Goal: Download file/media

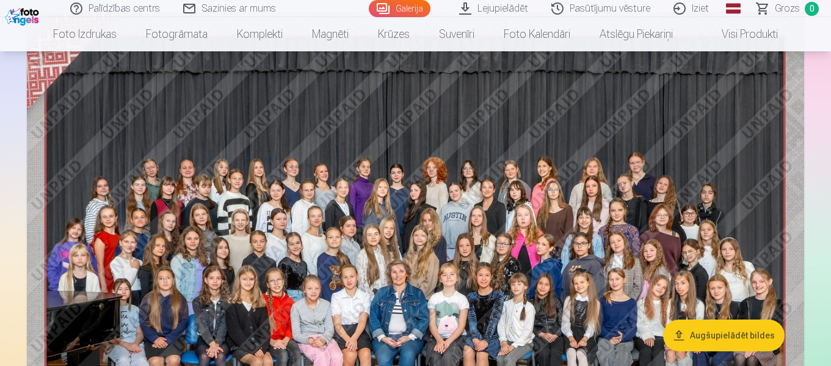
scroll to position [183, 0]
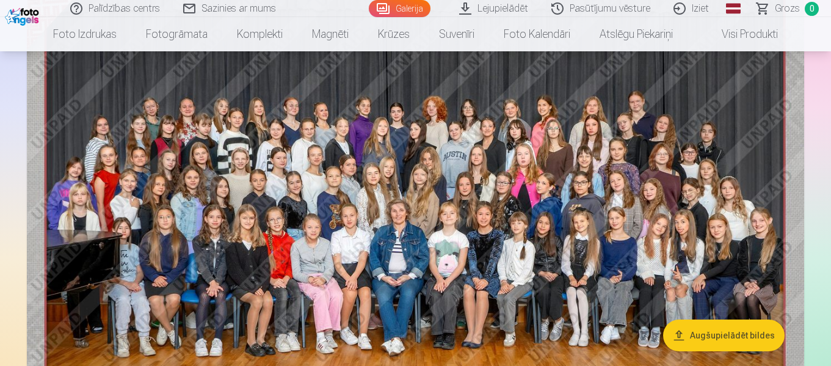
click at [466, 192] on img at bounding box center [415, 210] width 777 height 518
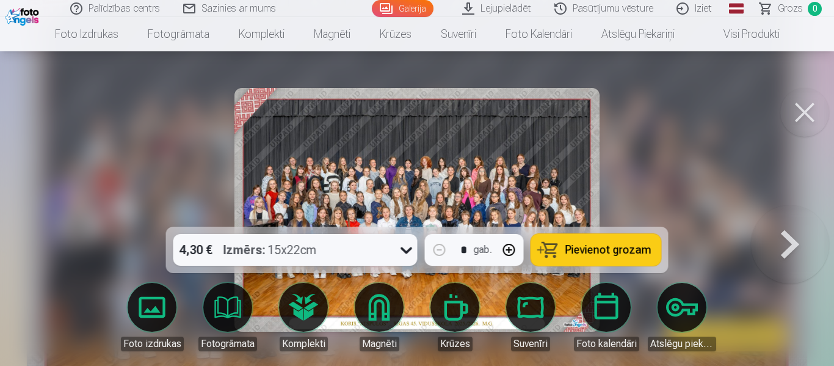
click at [673, 115] on div at bounding box center [417, 183] width 834 height 366
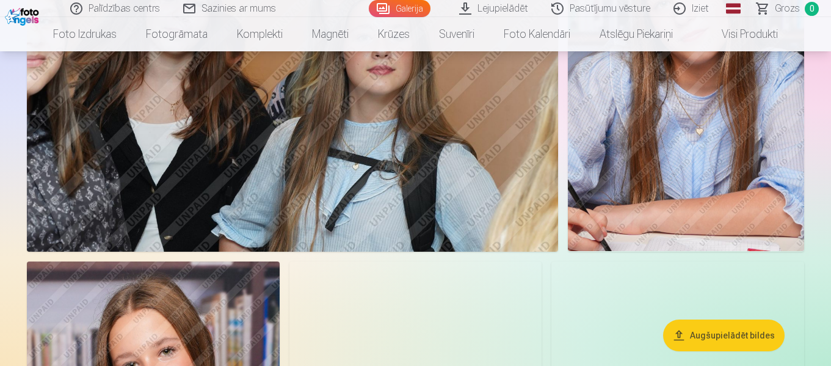
scroll to position [5801, 0]
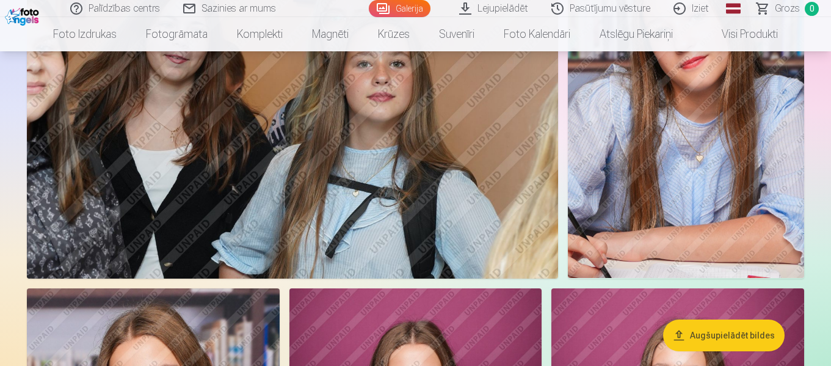
click at [402, 5] on link "Galerija" at bounding box center [400, 8] width 62 height 17
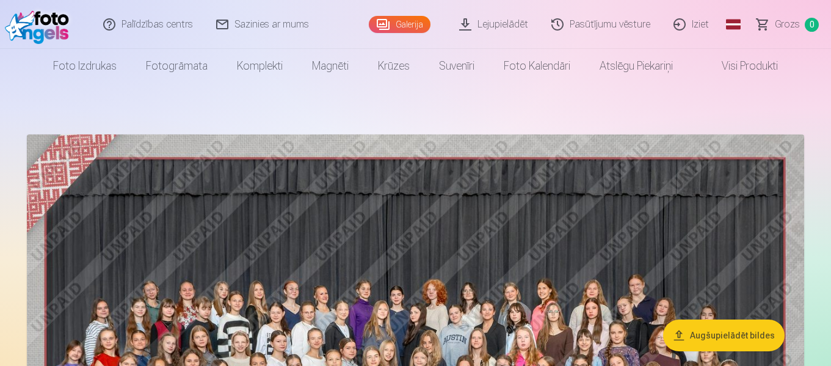
click at [524, 24] on link "Lejupielādēt" at bounding box center [494, 24] width 92 height 49
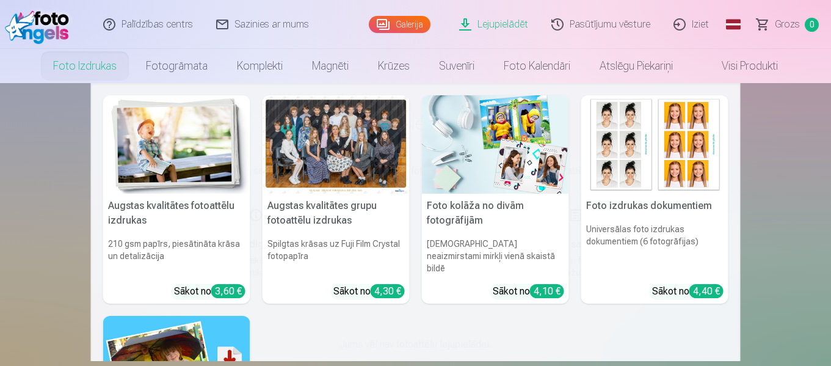
click at [67, 65] on link "Foto izdrukas" at bounding box center [84, 66] width 93 height 34
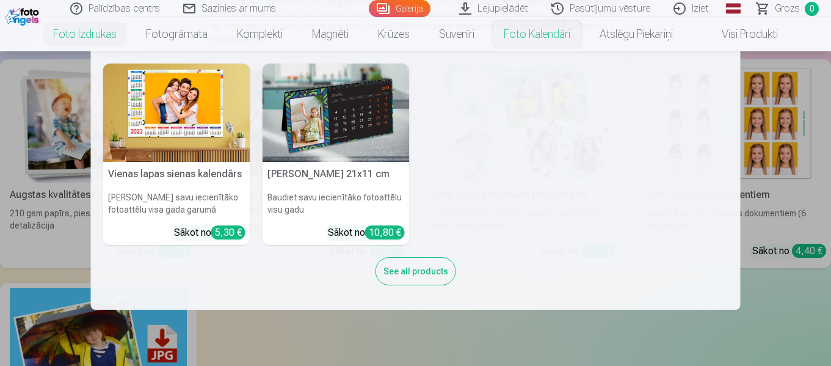
scroll to position [122, 0]
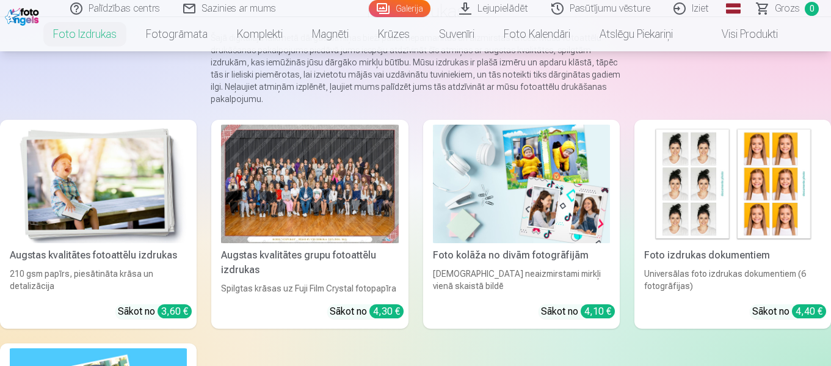
click at [419, 2] on link "Galerija" at bounding box center [400, 8] width 62 height 17
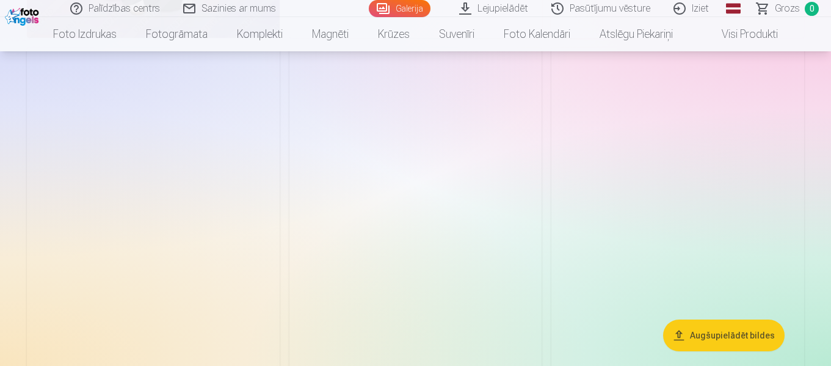
scroll to position [2931, 0]
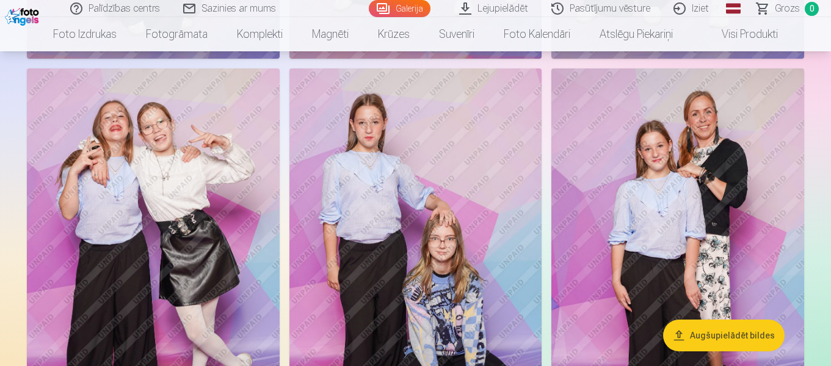
click at [720, 176] on img at bounding box center [677, 257] width 253 height 379
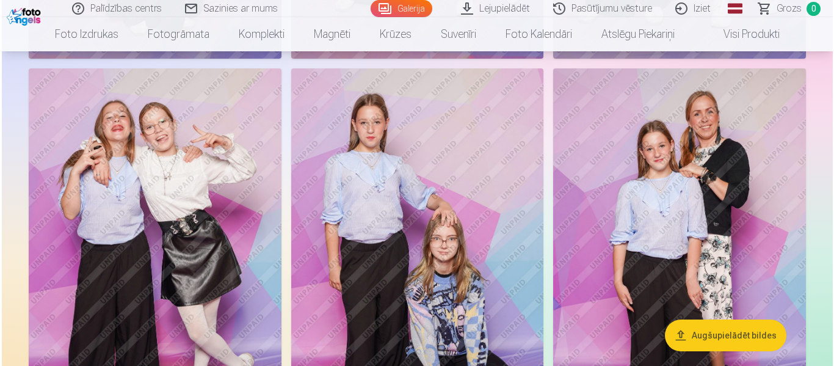
scroll to position [2940, 0]
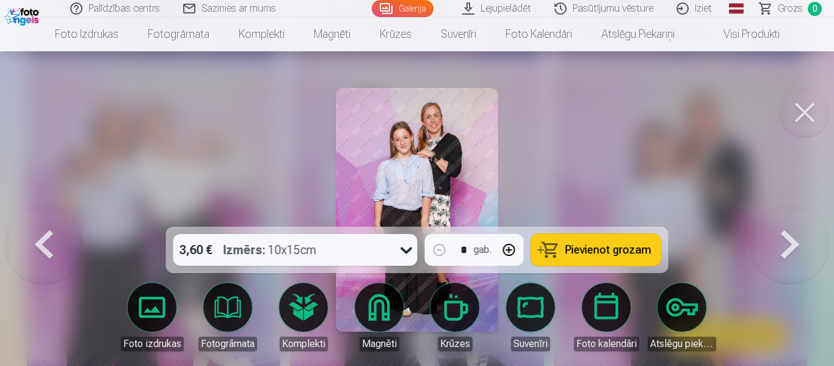
click at [402, 133] on img at bounding box center [417, 210] width 162 height 244
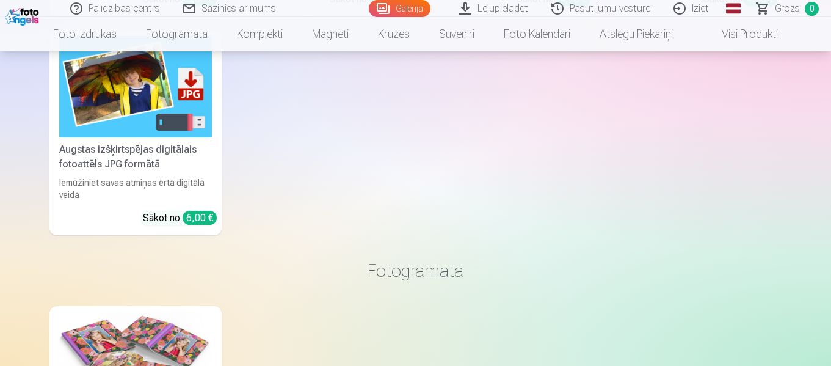
scroll to position [7877, 0]
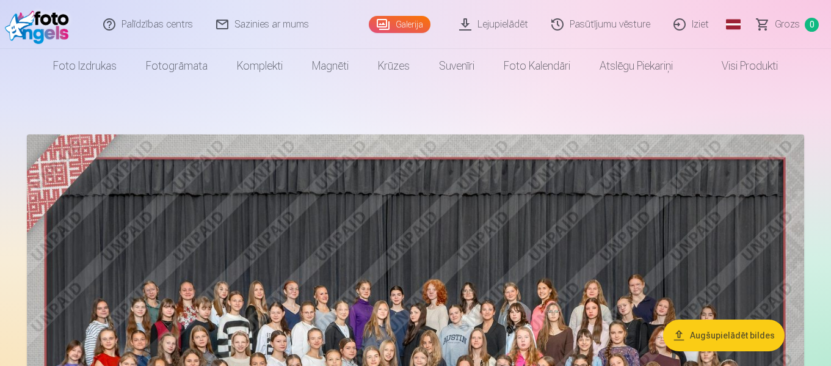
click at [478, 20] on link "Lejupielādēt" at bounding box center [494, 24] width 92 height 49
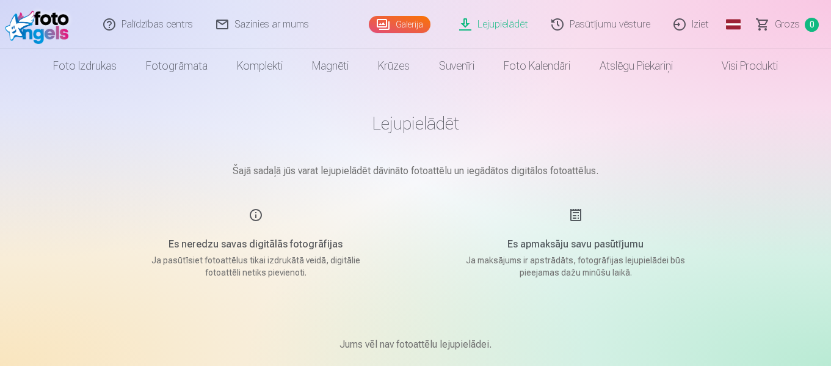
click at [396, 23] on link "Galerija" at bounding box center [400, 24] width 62 height 17
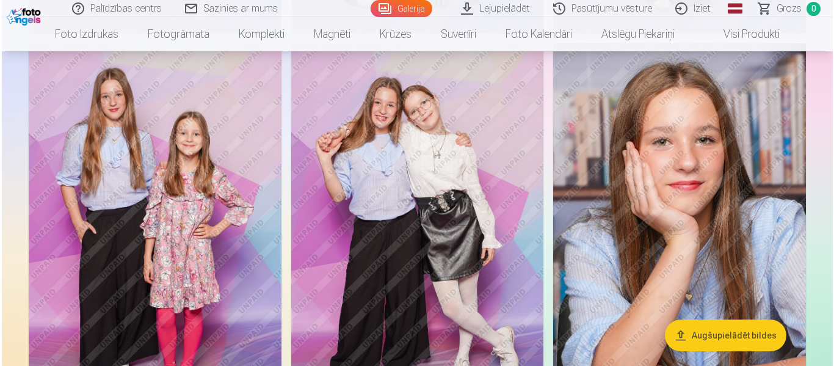
scroll to position [3419, 0]
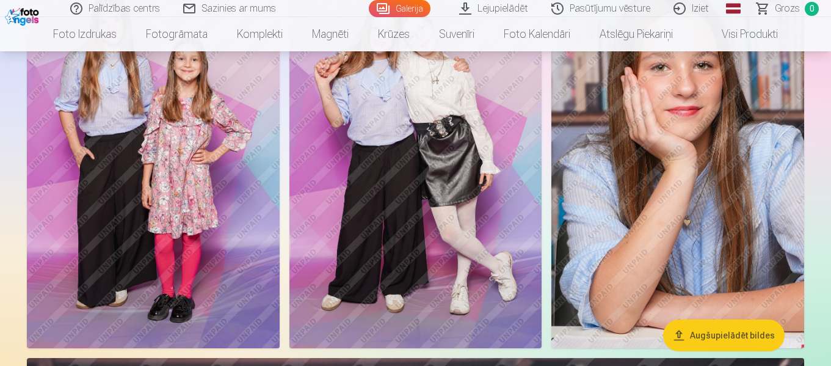
click at [155, 172] on img at bounding box center [153, 158] width 253 height 379
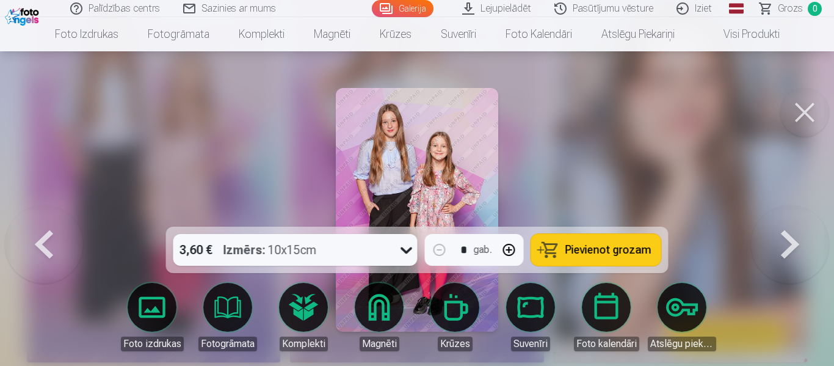
click at [810, 111] on button at bounding box center [804, 112] width 49 height 49
